Goal: Task Accomplishment & Management: Manage account settings

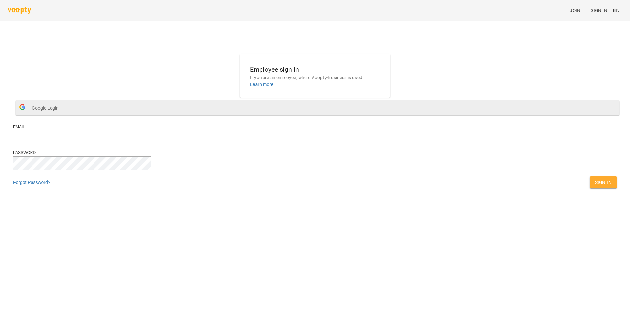
click at [320, 115] on button "Google Login" at bounding box center [318, 107] width 604 height 15
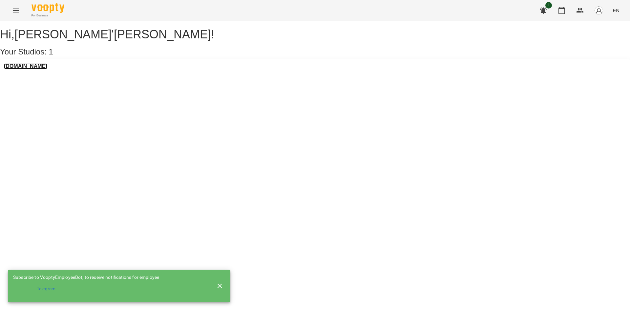
click at [45, 69] on h3 "[DOMAIN_NAME]" at bounding box center [25, 66] width 43 height 6
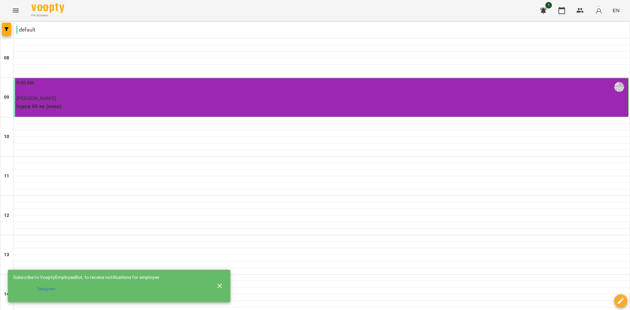
scroll to position [131, 0]
click at [220, 284] on icon "button" at bounding box center [220, 286] width 5 height 5
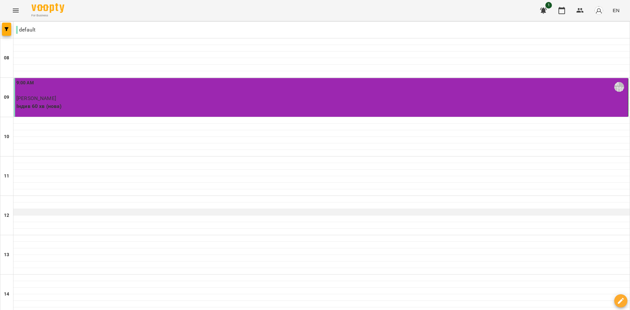
scroll to position [66, 0]
click at [18, 235] on div at bounding box center [321, 238] width 617 height 7
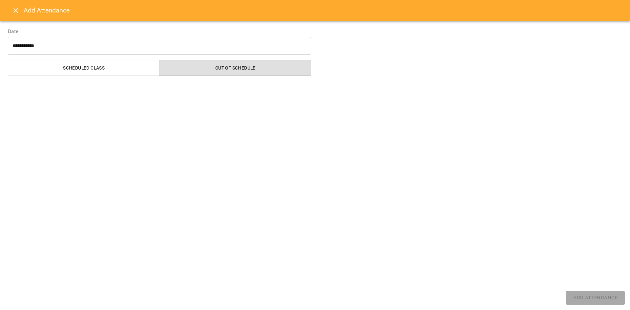
select select "**********"
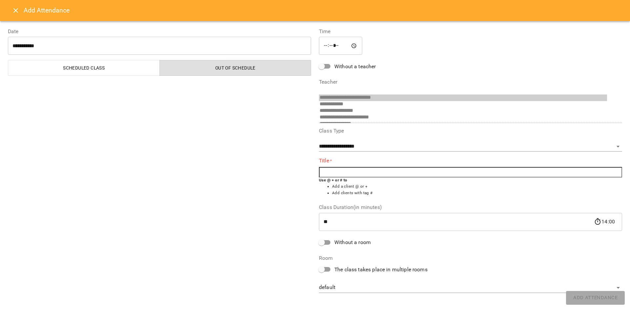
click at [358, 172] on input "text" at bounding box center [470, 172] width 303 height 11
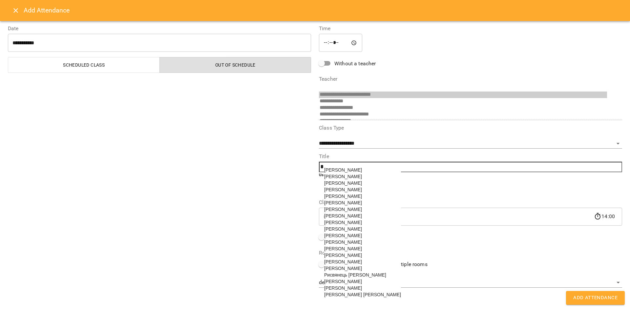
scroll to position [10, 0]
click at [338, 225] on span "[PERSON_NAME]" at bounding box center [343, 222] width 38 height 5
type input "**********"
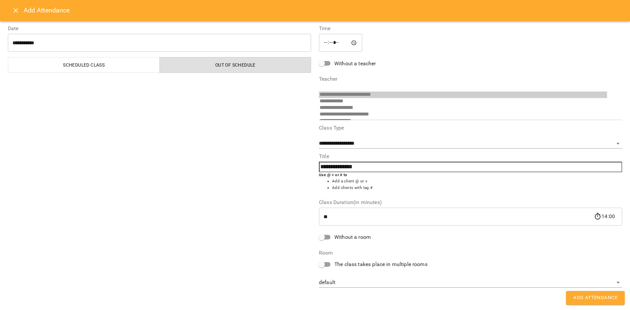
click at [589, 297] on span "Add Attendance" at bounding box center [596, 298] width 44 height 9
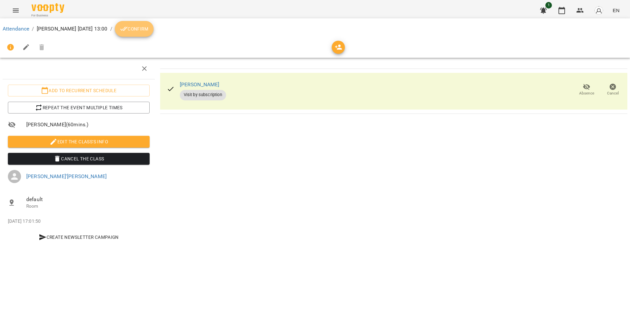
click at [148, 29] on span "Confirm" at bounding box center [134, 29] width 28 height 8
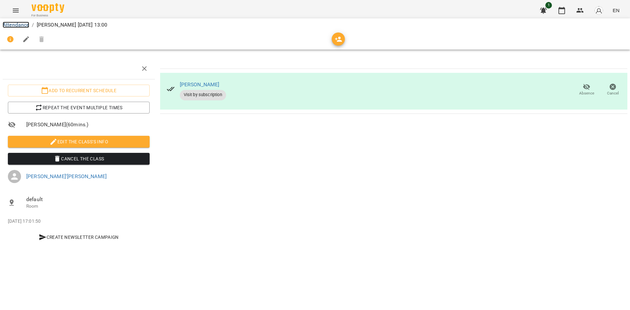
click at [15, 24] on link "Attendance" at bounding box center [16, 25] width 27 height 6
